Goal: Information Seeking & Learning: Learn about a topic

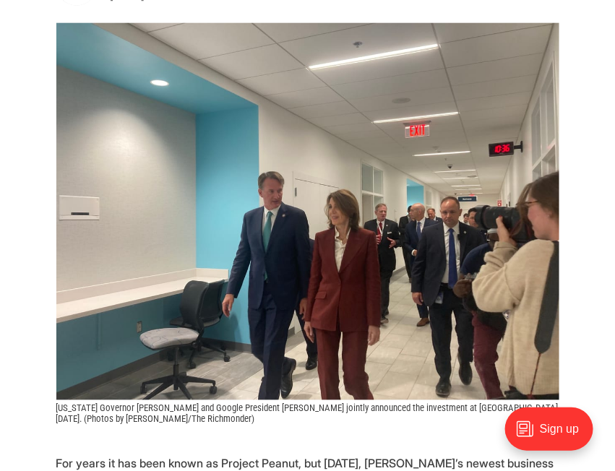
scroll to position [542, 0]
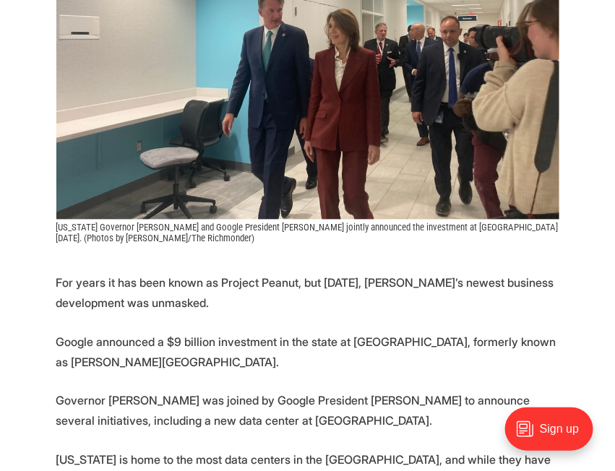
drag, startPoint x: 288, startPoint y: 290, endPoint x: 39, endPoint y: 245, distance: 253.3
drag, startPoint x: 59, startPoint y: 253, endPoint x: 357, endPoint y: 274, distance: 299.2
click at [360, 278] on p "For years it has been known as Project Peanut, but [DATE], [PERSON_NAME]’s newe…" at bounding box center [307, 293] width 503 height 40
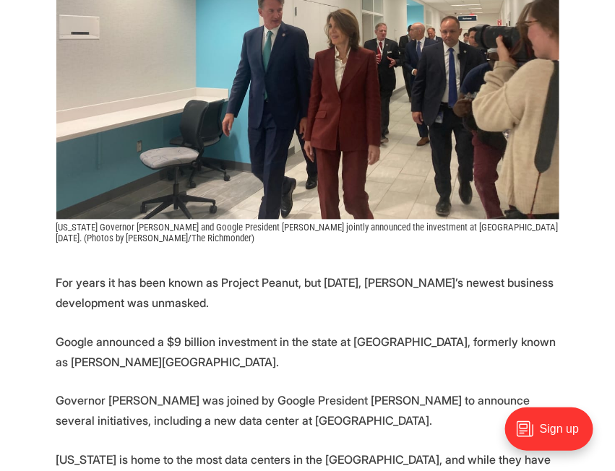
click at [356, 273] on p "For years it has been known as Project Peanut, but [DATE], [PERSON_NAME]’s newe…" at bounding box center [307, 293] width 503 height 40
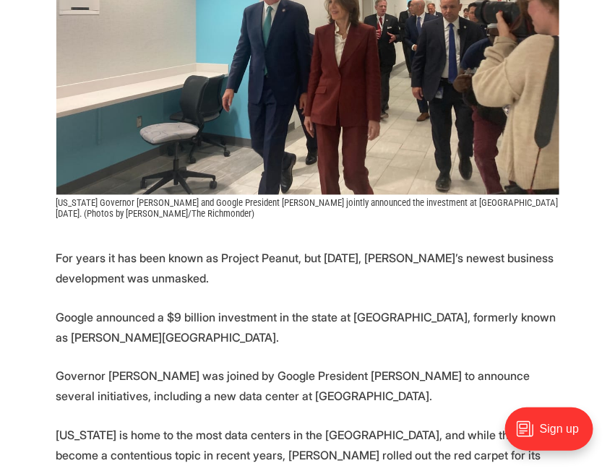
scroll to position [614, 0]
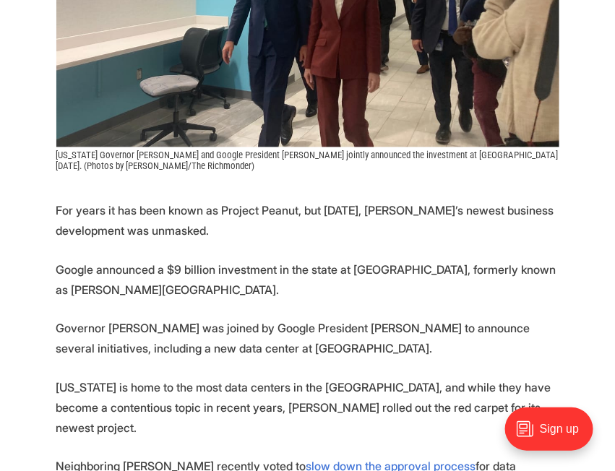
drag, startPoint x: 224, startPoint y: 255, endPoint x: 158, endPoint y: 248, distance: 66.9
click at [158, 260] on p "Google announced a $9 billion investment in the state at [GEOGRAPHIC_DATA], for…" at bounding box center [307, 280] width 503 height 40
click at [155, 260] on p "Google announced a $9 billion investment in the state at [GEOGRAPHIC_DATA], for…" at bounding box center [307, 280] width 503 height 40
click at [143, 260] on p "Google announced a $9 billion investment in the state at [GEOGRAPHIC_DATA], for…" at bounding box center [307, 280] width 503 height 40
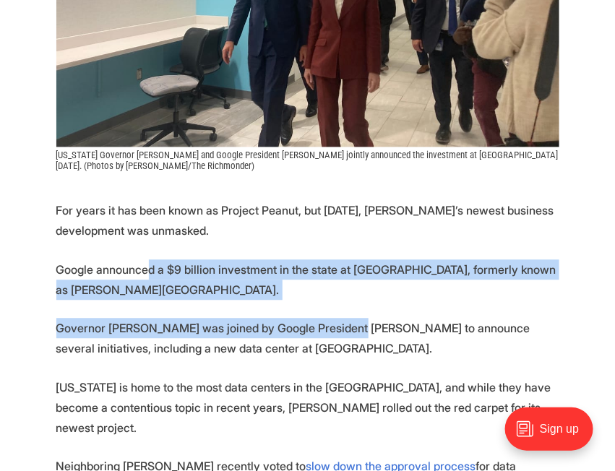
drag, startPoint x: 150, startPoint y: 240, endPoint x: 353, endPoint y: 286, distance: 207.5
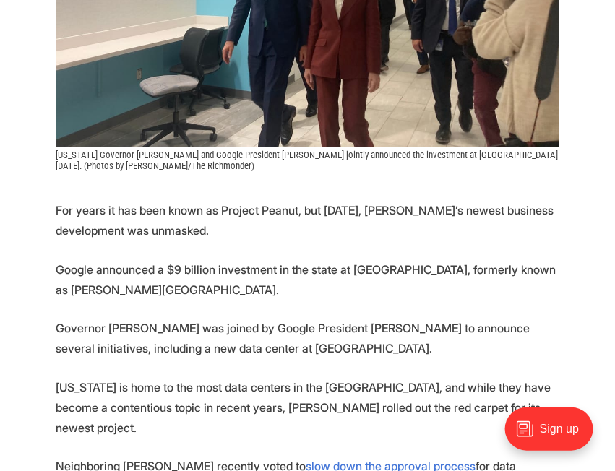
drag, startPoint x: 296, startPoint y: 301, endPoint x: 446, endPoint y: 314, distance: 150.8
click at [446, 319] on p "Governor [PERSON_NAME] was joined by Google President [PERSON_NAME] to announce…" at bounding box center [307, 339] width 503 height 40
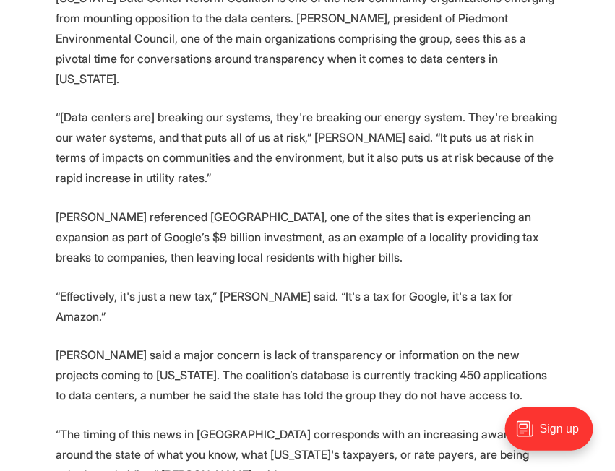
scroll to position [3179, 0]
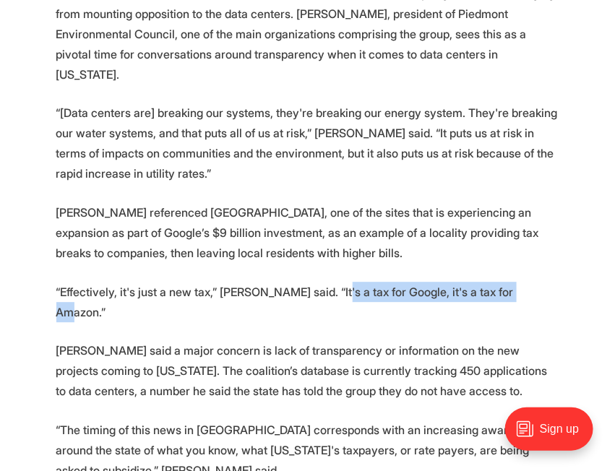
drag, startPoint x: 338, startPoint y: 176, endPoint x: 495, endPoint y: 182, distance: 156.9
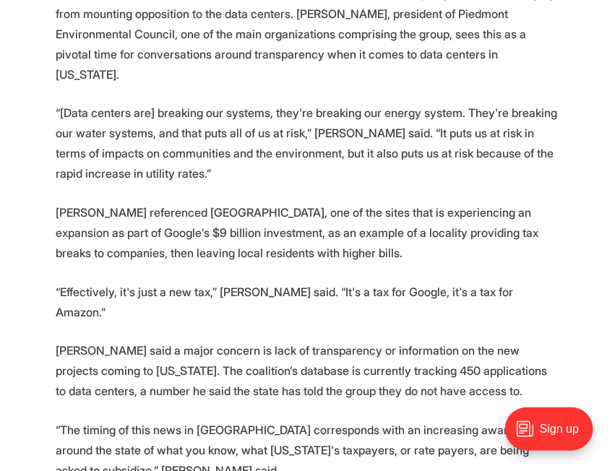
click at [444, 340] on p "[PERSON_NAME] said a major concern is lack of transparency or information on th…" at bounding box center [307, 370] width 503 height 61
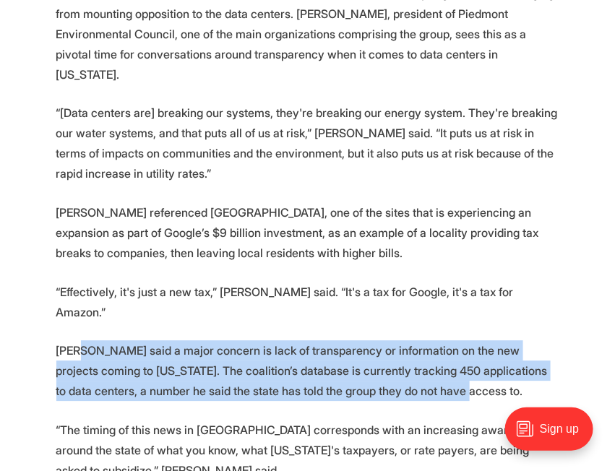
drag, startPoint x: 378, startPoint y: 266, endPoint x: 74, endPoint y: 217, distance: 307.4
click at [74, 340] on p "[PERSON_NAME] said a major concern is lack of transparency or information on th…" at bounding box center [307, 370] width 503 height 61
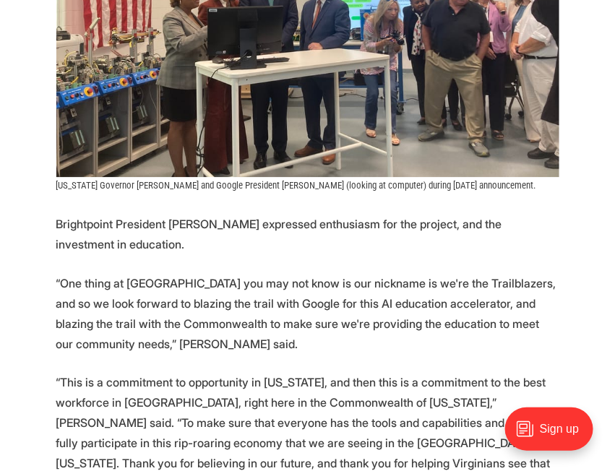
scroll to position [4660, 0]
